Goal: Transaction & Acquisition: Purchase product/service

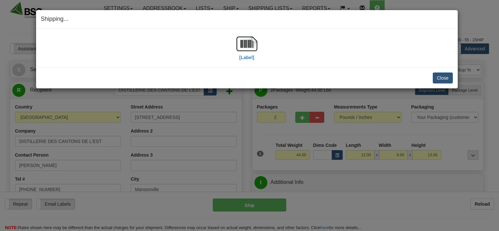
select select "CA"
select select "QC"
select select "0"
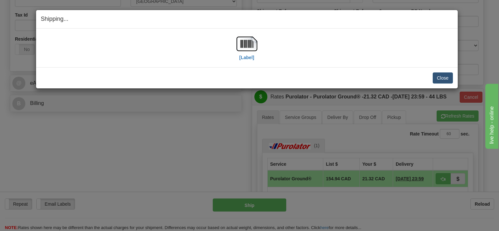
scroll to position [0, 1]
click at [436, 75] on button "Close" at bounding box center [442, 77] width 20 height 11
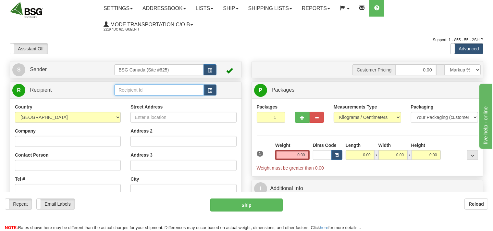
click at [139, 88] on input "text" at bounding box center [158, 89] width 89 height 11
click at [141, 92] on input "text" at bounding box center [158, 89] width 89 height 11
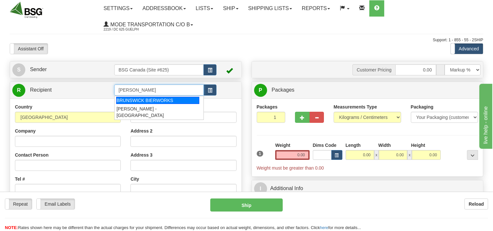
click at [146, 99] on div "BRUNSWICK BIERWORKS" at bounding box center [157, 100] width 83 height 7
type input "BRUNSWICK BIERWORKS"
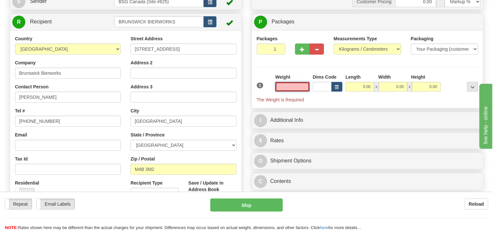
scroll to position [68, 0]
type input "0.00"
click at [334, 43] on select "Pounds / Inches Kilograms / Centimeters" at bounding box center [368, 48] width 68 height 11
select select "0"
click option "Pounds / Inches" at bounding box center [0, 0] width 0 height 0
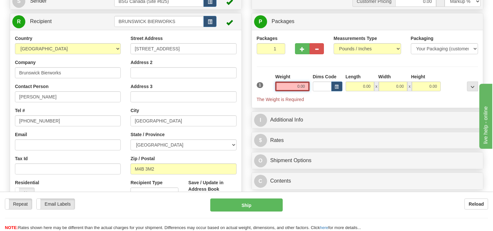
click at [285, 85] on input "0.00" at bounding box center [292, 86] width 34 height 10
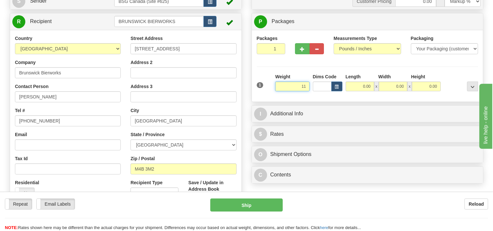
type input "110"
type input "2"
click at [279, 48] on input "2" at bounding box center [271, 48] width 29 height 11
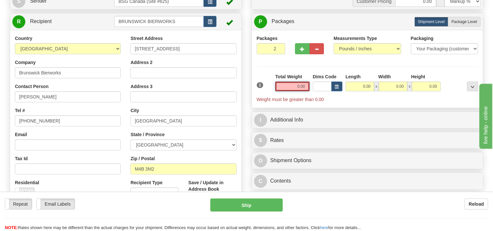
click at [289, 86] on input "0.00" at bounding box center [292, 86] width 34 height 10
type input "0.00"
click at [355, 85] on input "0.00" at bounding box center [360, 86] width 29 height 10
type input "0.00"
click at [293, 86] on input "0.00" at bounding box center [292, 86] width 34 height 10
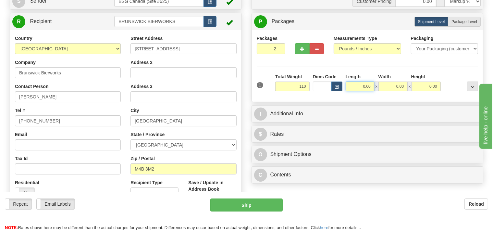
type input "110.00"
click at [352, 85] on input "0.00" at bounding box center [360, 86] width 29 height 10
type input "12.00"
click at [386, 87] on input "0.00" at bounding box center [393, 86] width 29 height 10
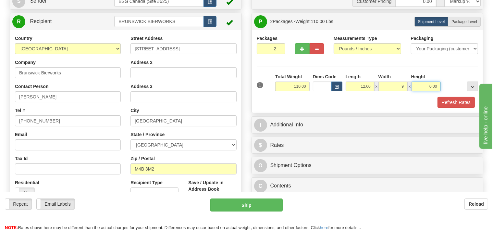
type input "9.00"
click at [424, 84] on input "0.00" at bounding box center [426, 86] width 29 height 10
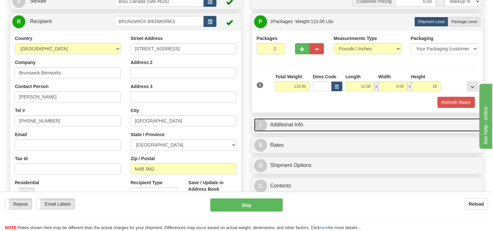
type input "16.00"
click at [288, 125] on link "I Additional Info" at bounding box center [367, 124] width 227 height 13
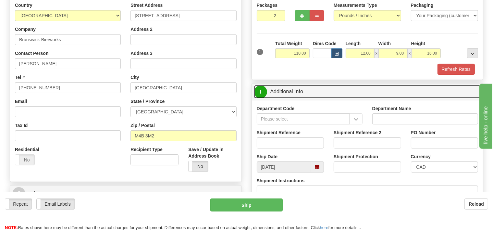
scroll to position [137, 0]
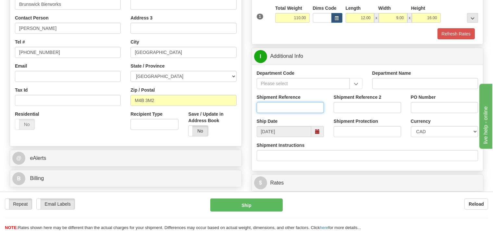
click at [270, 109] on input "Shipment Reference" at bounding box center [291, 107] width 68 height 11
type input "SO170-148257"
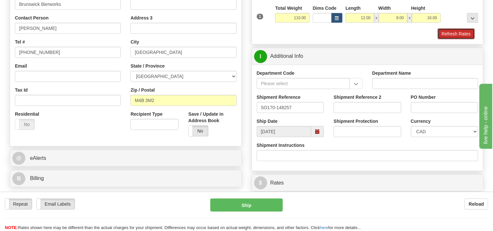
click at [461, 36] on button "Refresh Rates" at bounding box center [456, 33] width 37 height 11
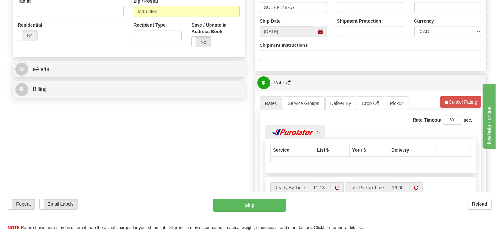
scroll to position [240, 0]
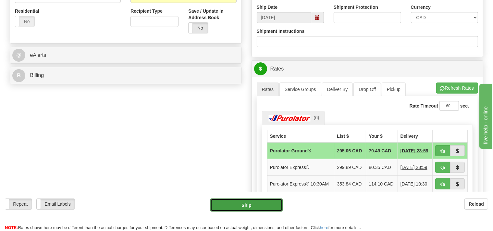
click at [270, 203] on button "Ship" at bounding box center [246, 204] width 72 height 13
type input "260"
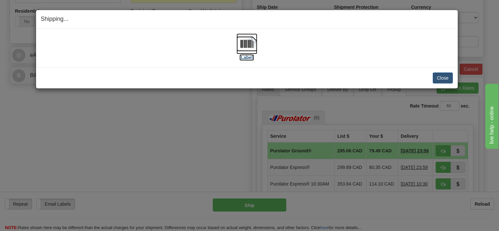
click at [253, 45] on img at bounding box center [246, 43] width 21 height 21
